Goal: Navigation & Orientation: Go to known website

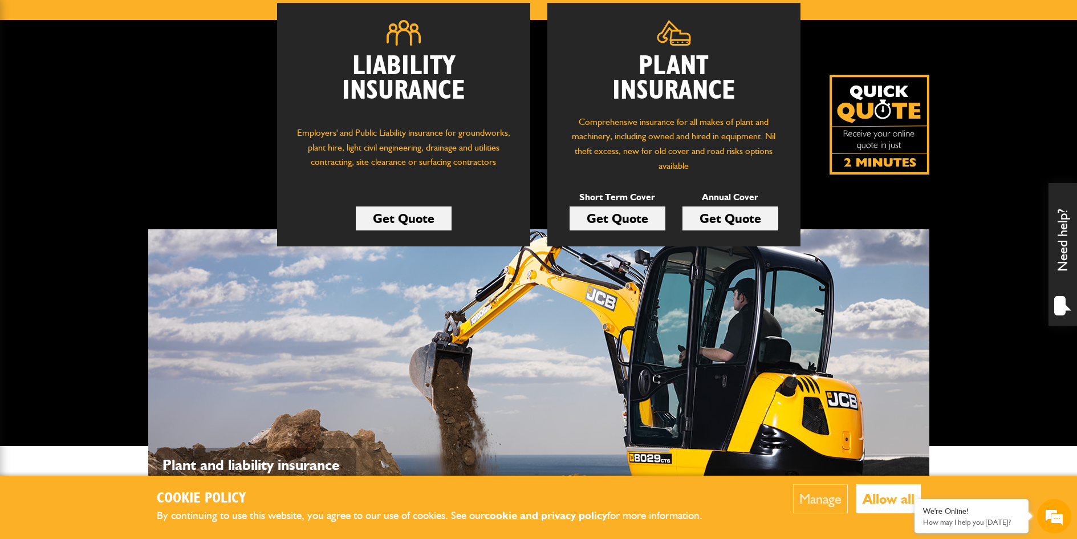
scroll to position [342, 0]
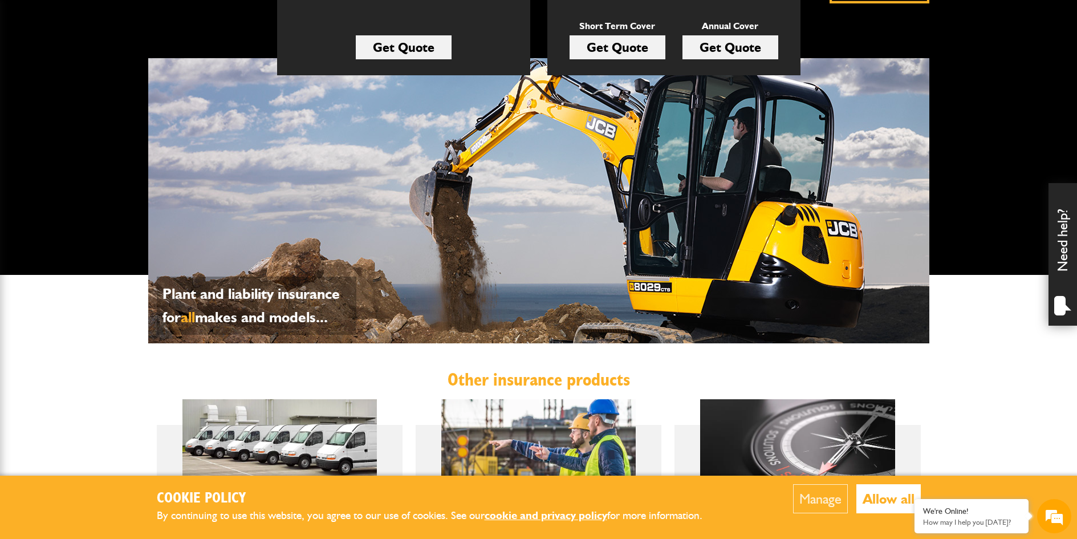
click at [881, 498] on button "Allow all" at bounding box center [888, 498] width 64 height 29
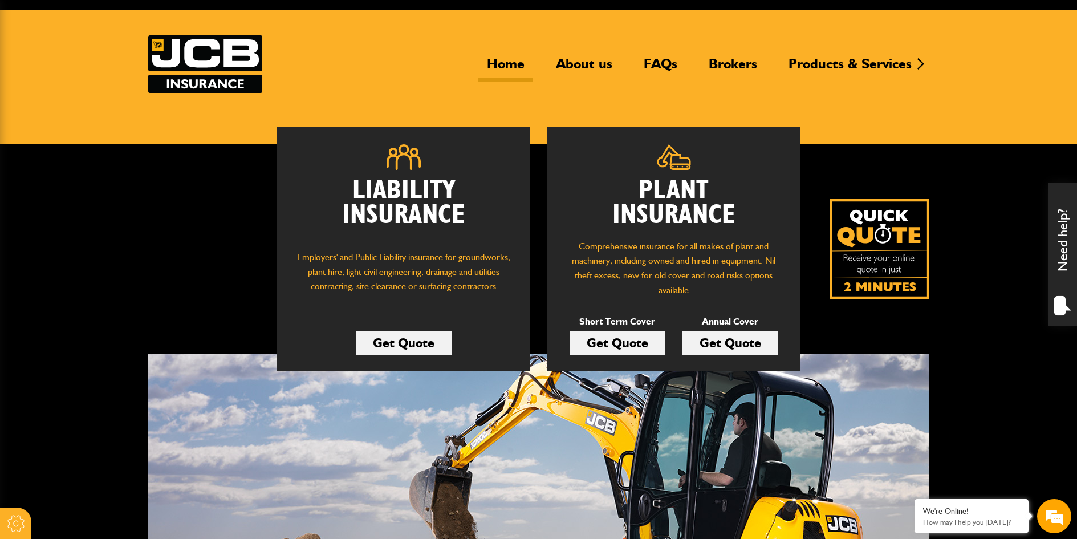
scroll to position [0, 0]
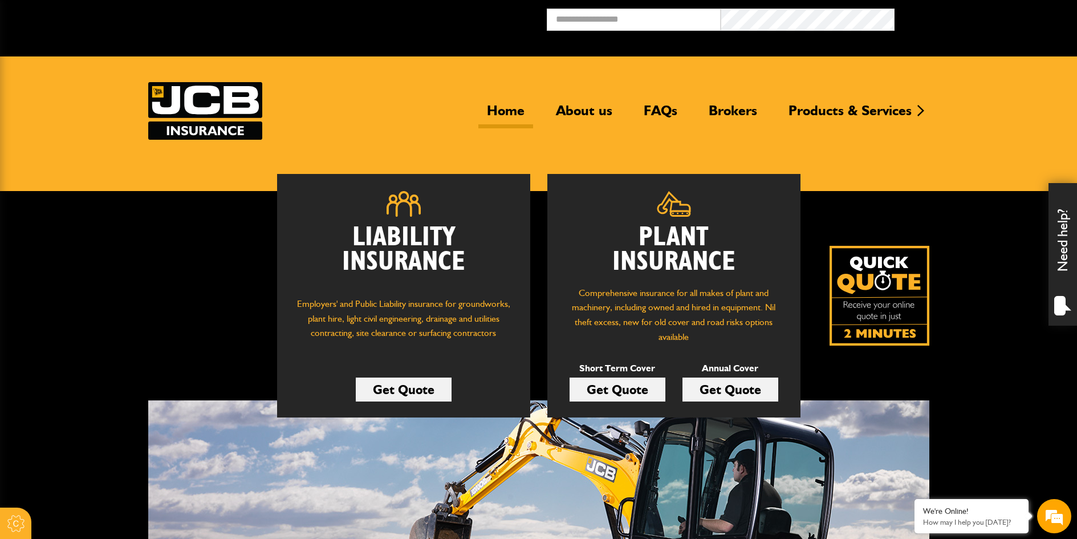
click at [511, 108] on link "Home" at bounding box center [505, 115] width 55 height 26
click at [584, 109] on link "About us" at bounding box center [584, 115] width 74 height 26
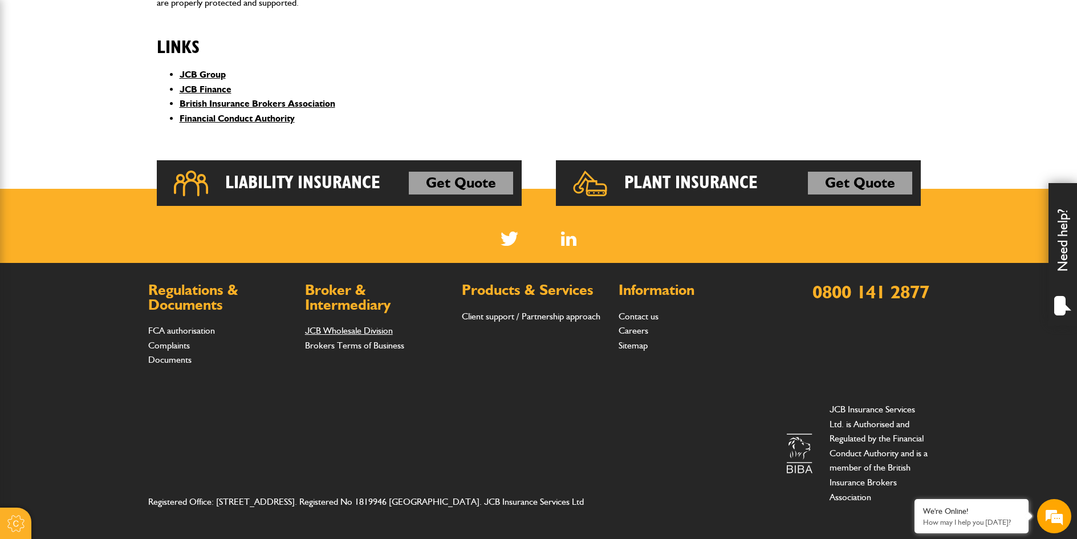
click at [359, 327] on link "JCB Wholesale Division" at bounding box center [349, 330] width 88 height 11
